Goal: Navigation & Orientation: Find specific page/section

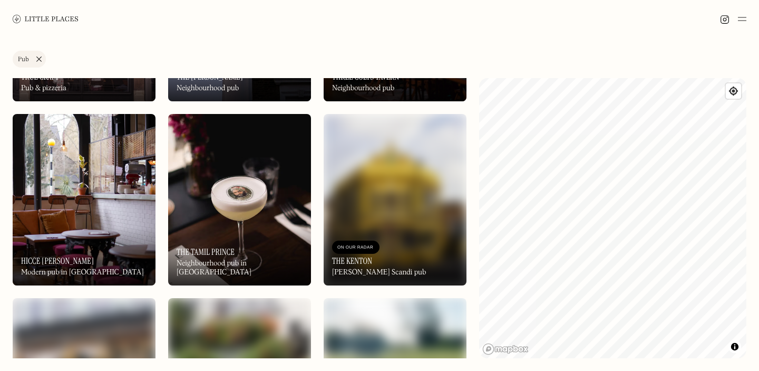
scroll to position [665, 0]
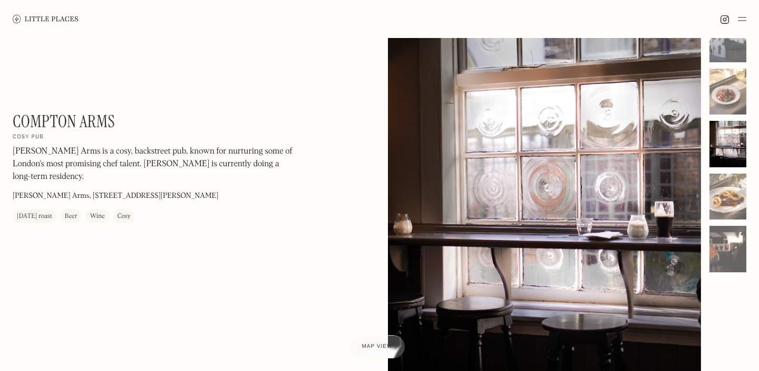
scroll to position [35, 0]
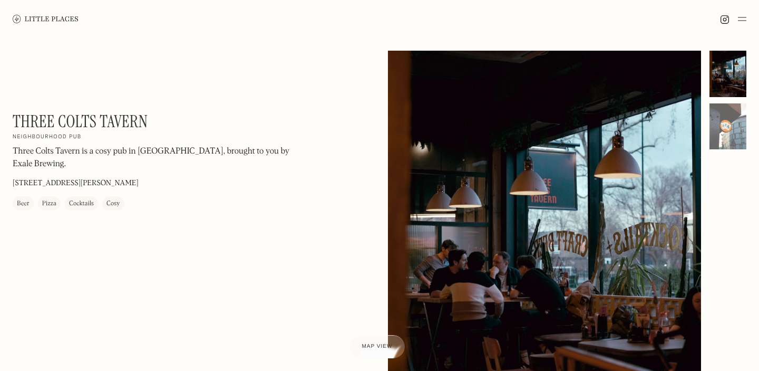
scroll to position [104, 0]
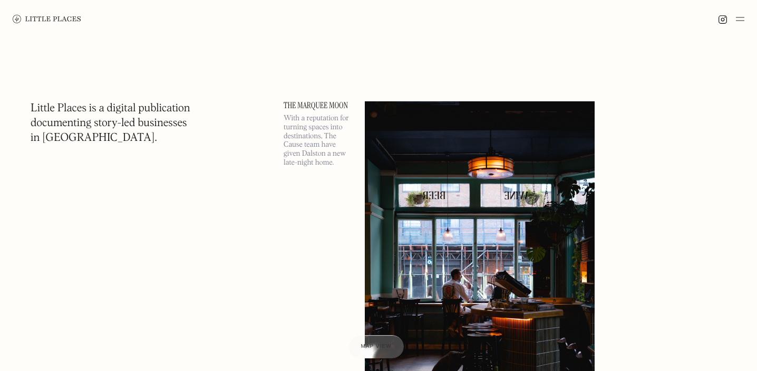
click at [33, 20] on img at bounding box center [47, 19] width 69 height 8
click at [741, 23] on img at bounding box center [740, 19] width 8 height 13
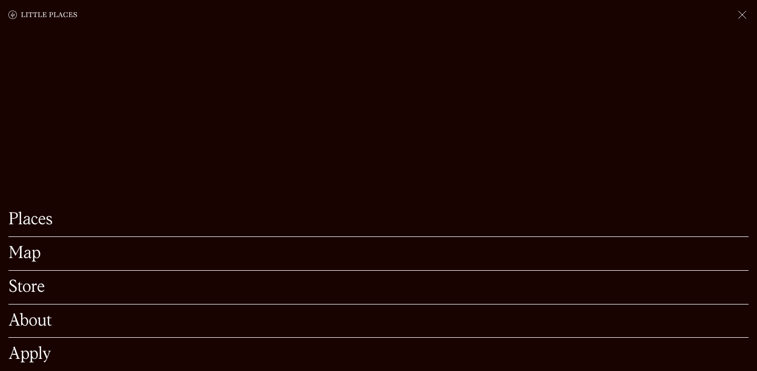
click at [166, 263] on div "Map" at bounding box center [378, 254] width 740 height 34
click at [28, 255] on link "Map" at bounding box center [378, 253] width 740 height 16
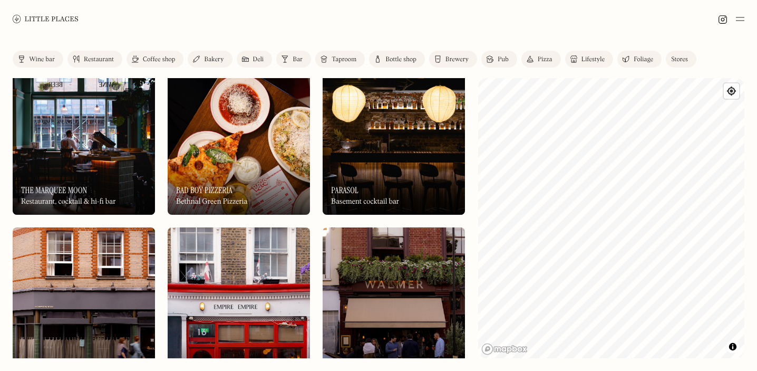
scroll to position [78, 0]
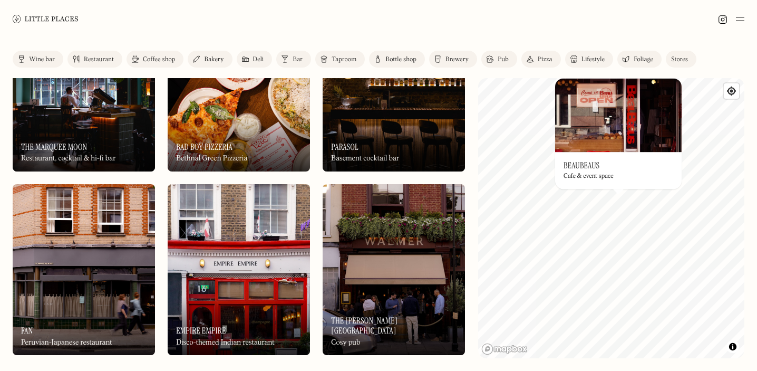
click at [612, 121] on img at bounding box center [618, 115] width 127 height 74
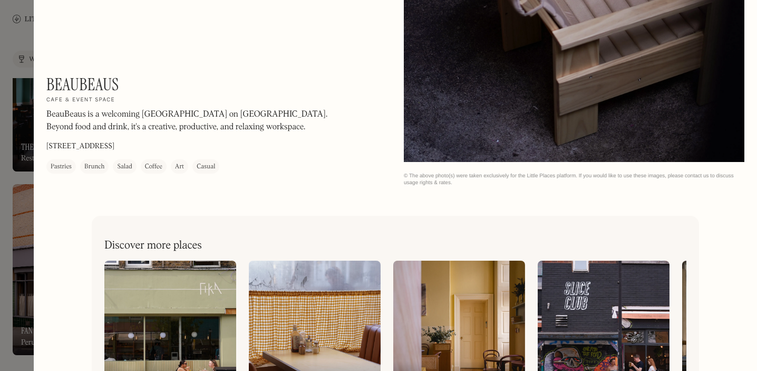
scroll to position [2525, 0]
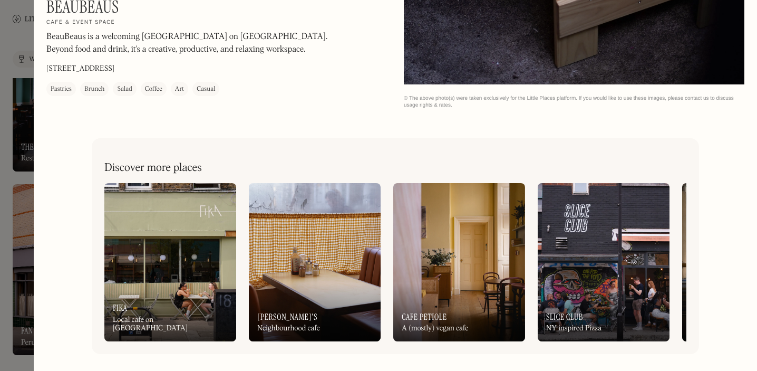
click at [177, 276] on img at bounding box center [170, 262] width 132 height 158
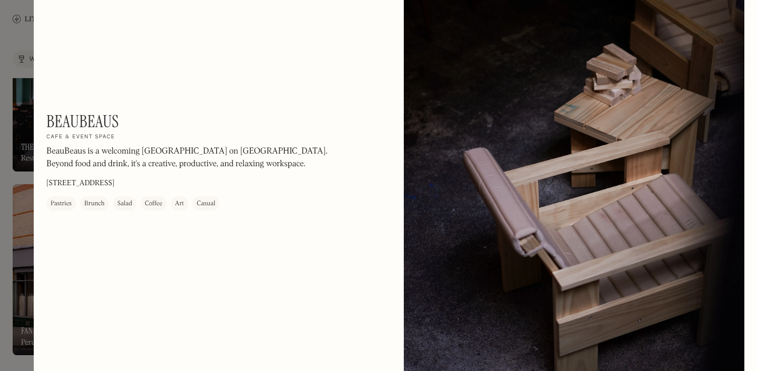
click at [0, 192] on div at bounding box center [378, 185] width 757 height 371
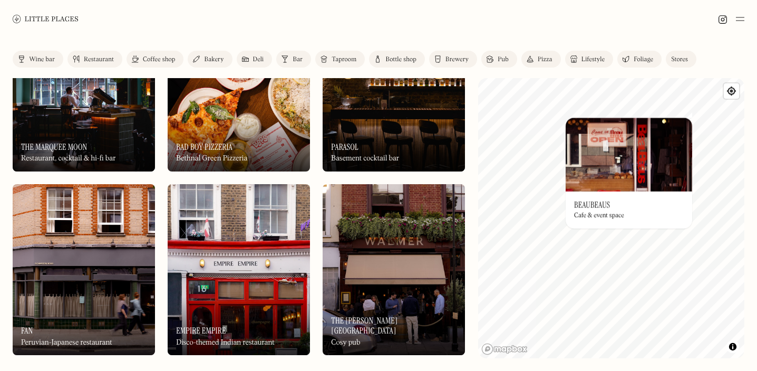
click at [615, 195] on div "© Mapbox © OpenStreetMap Improve this map On Our Radar BeauBeaus Cafe & event s…" at bounding box center [611, 218] width 267 height 280
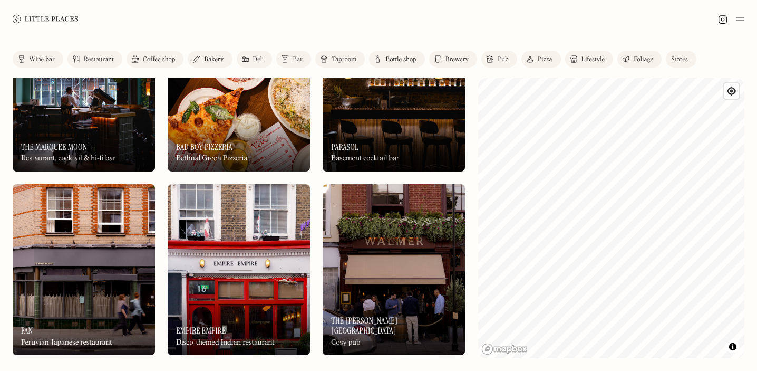
click at [234, 296] on img at bounding box center [239, 269] width 142 height 171
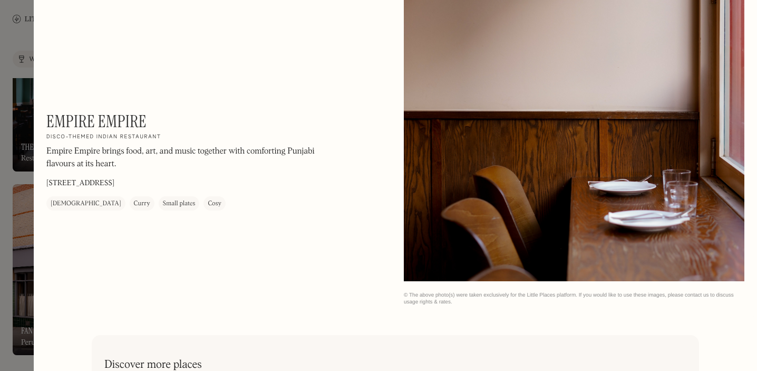
scroll to position [1657, 0]
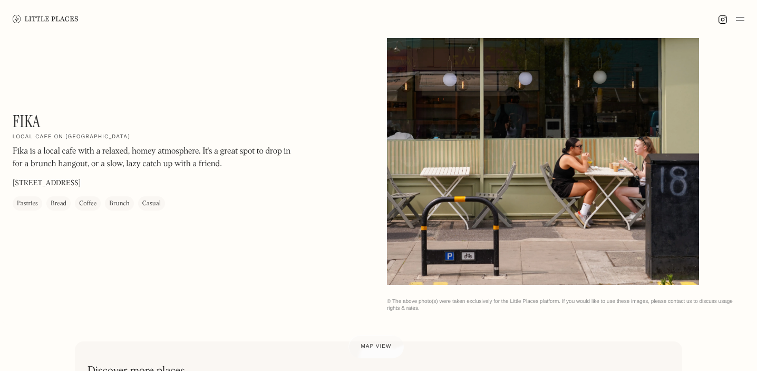
scroll to position [249, 0]
